Goal: Task Accomplishment & Management: Complete application form

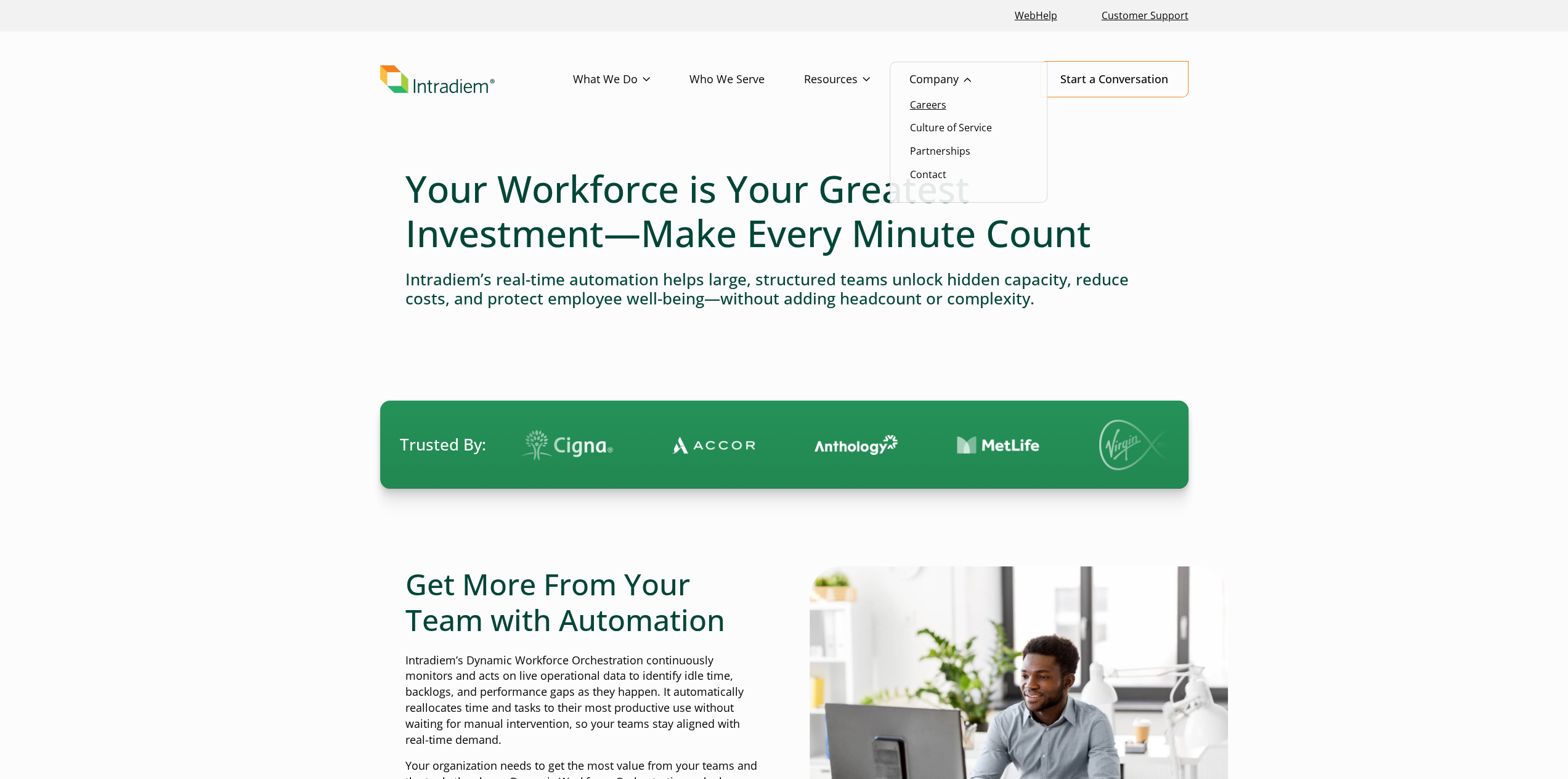
click at [938, 105] on link "Careers" at bounding box center [928, 104] width 36 height 13
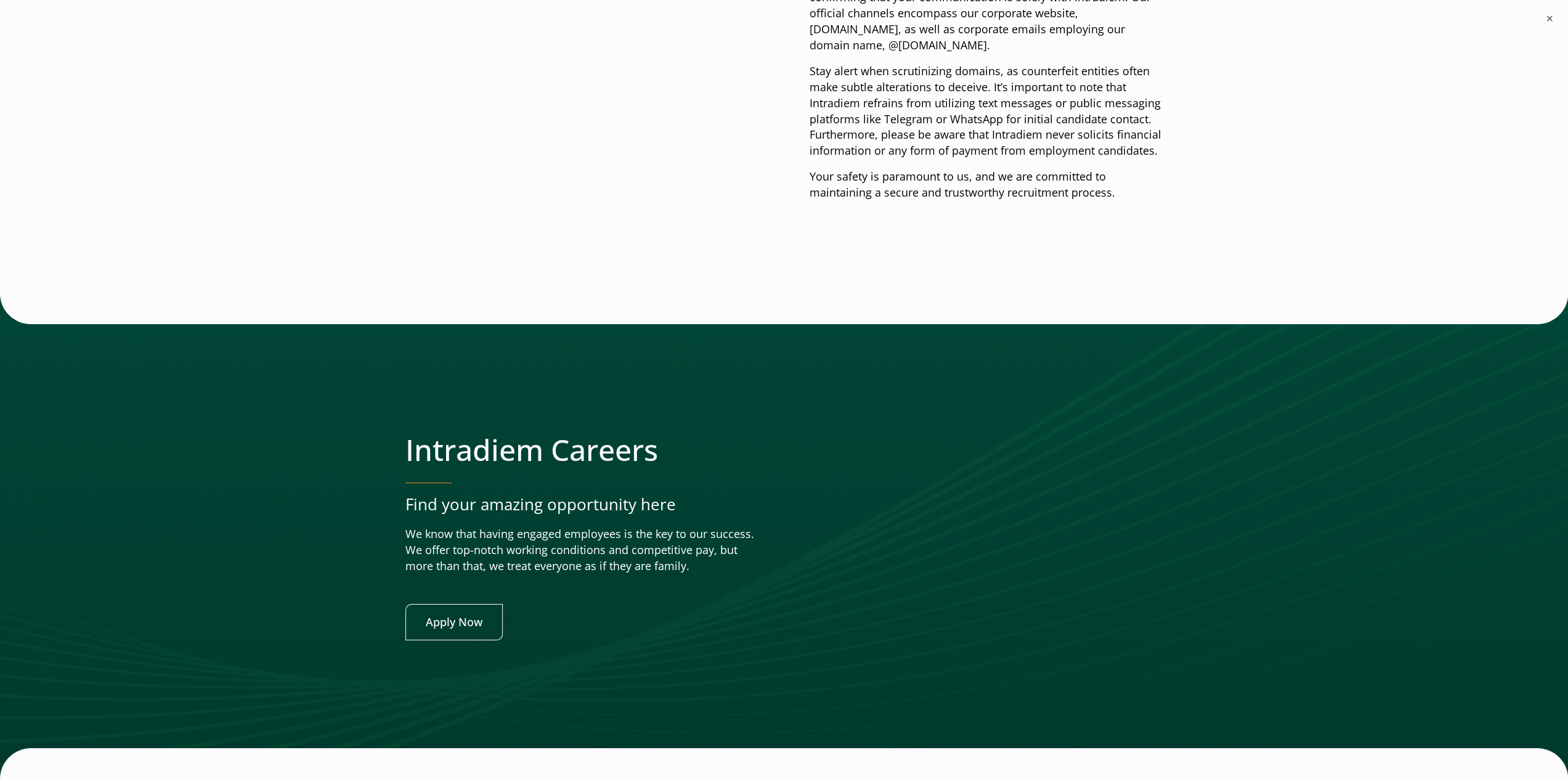
scroll to position [4659, 0]
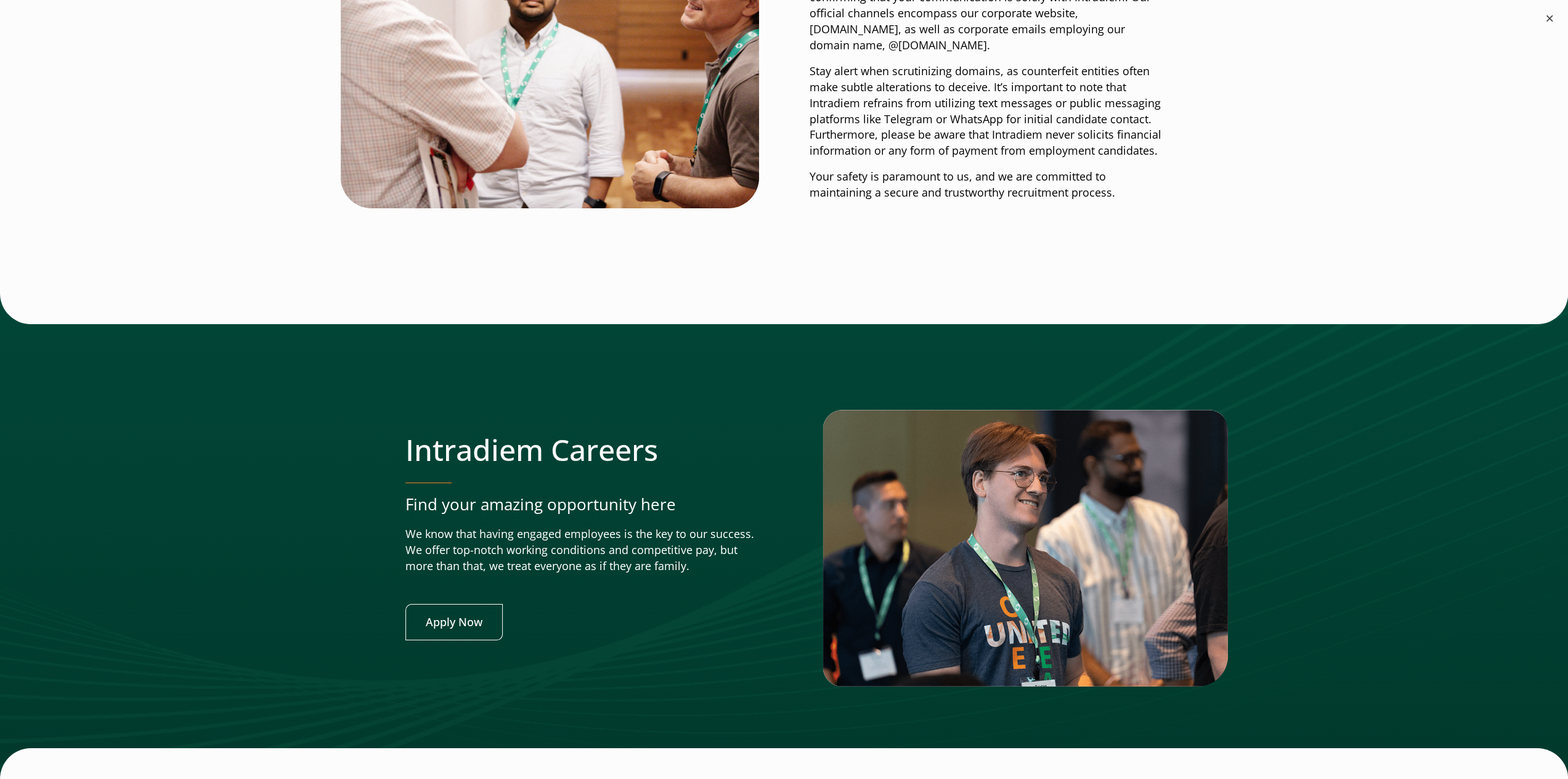
click at [1549, 18] on button "×" at bounding box center [1549, 18] width 14 height 14
click at [481, 604] on link "Apply Now" at bounding box center [454, 622] width 98 height 36
